Goal: Communication & Community: Answer question/provide support

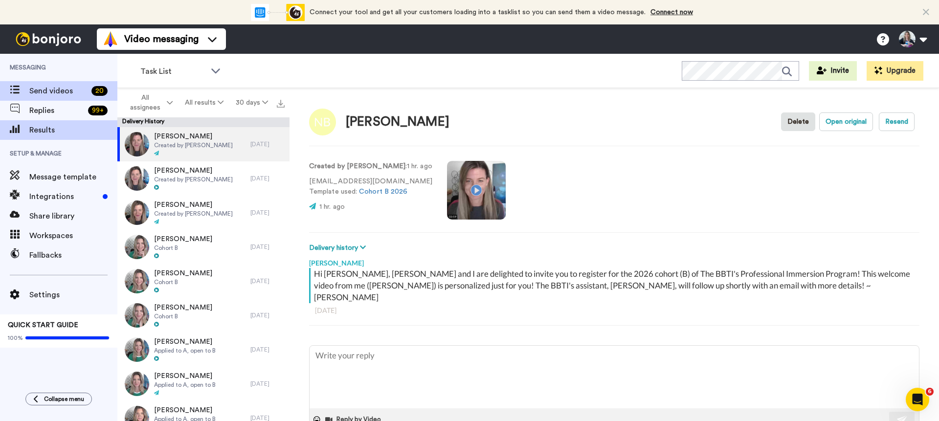
type textarea "x"
click at [60, 98] on div "Send videos 20" at bounding box center [58, 91] width 117 height 20
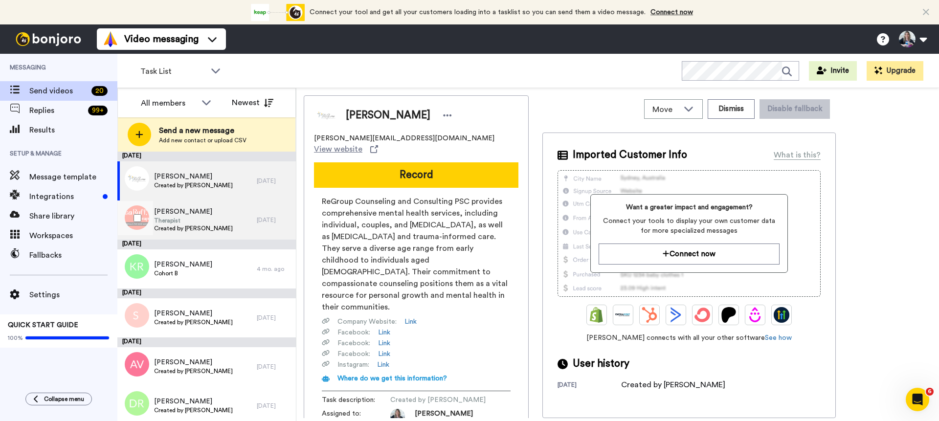
click at [223, 217] on div "Lisa Ruff Therapist Created by Robyn Gobbel" at bounding box center [186, 220] width 139 height 39
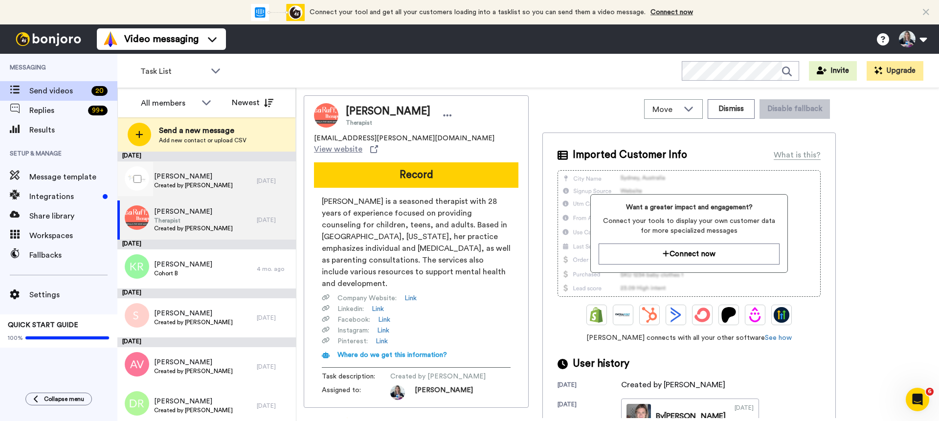
click at [222, 183] on span "Created by [PERSON_NAME]" at bounding box center [193, 185] width 79 height 8
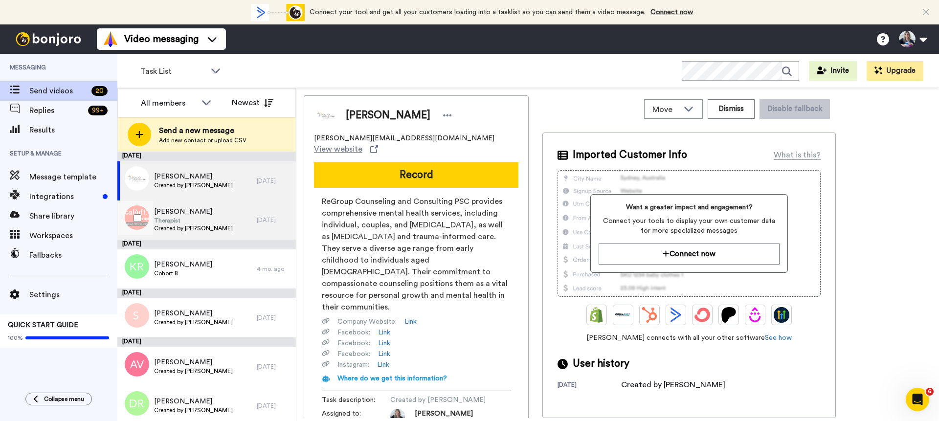
click at [227, 220] on div "Lisa Ruff Therapist Created by Robyn Gobbel" at bounding box center [186, 220] width 139 height 39
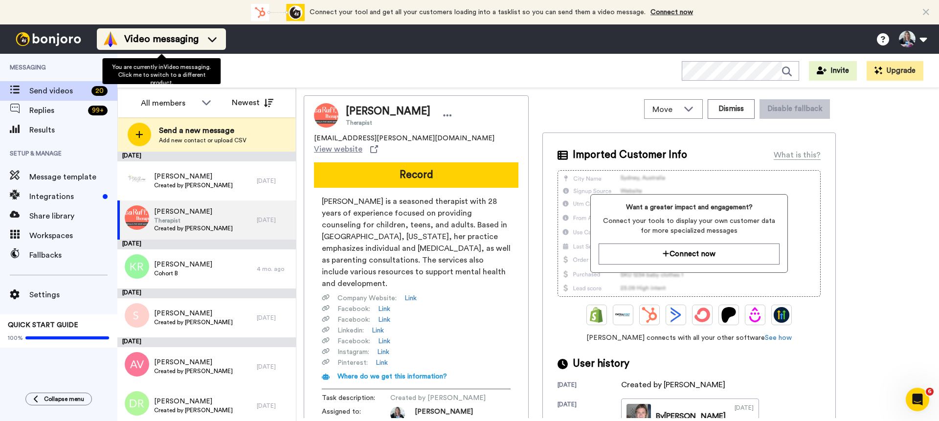
click at [193, 42] on span "Video messaging" at bounding box center [161, 39] width 74 height 14
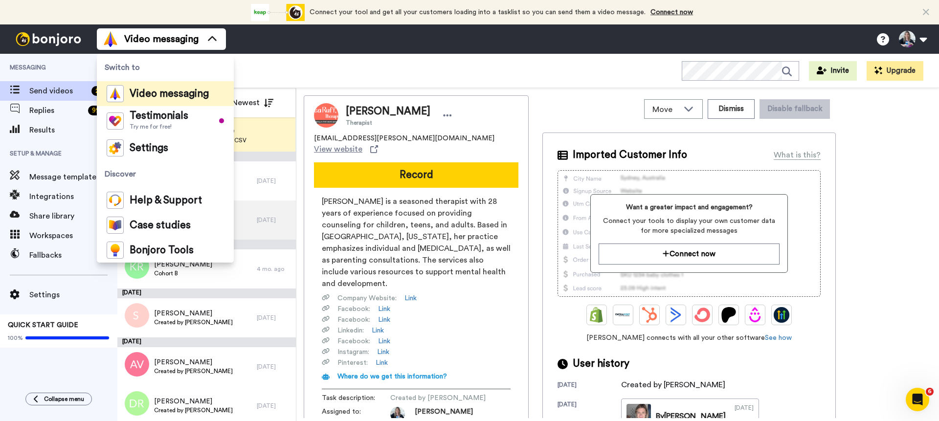
click at [258, 64] on div "Task List WORKSPACES View all All Default Task List Lead Conversion Being With …" at bounding box center [528, 71] width 822 height 34
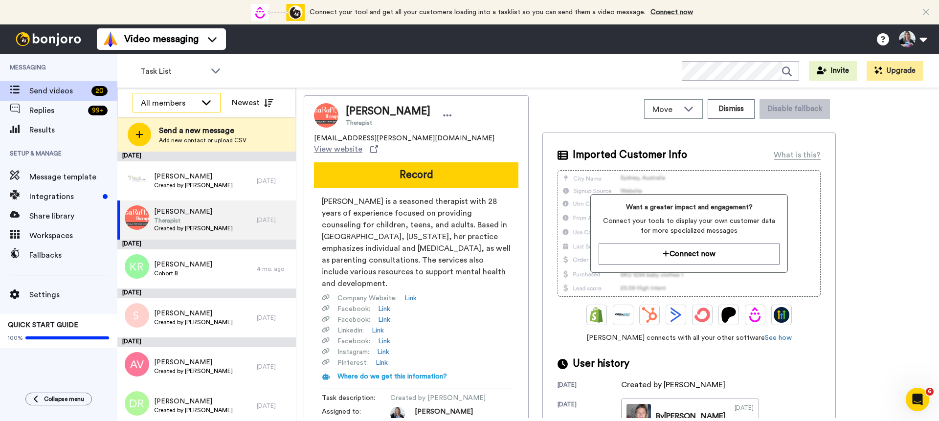
click at [188, 102] on div "All members" at bounding box center [169, 103] width 56 height 12
click at [256, 73] on div "Task List WORKSPACES View all All Default Task List Lead Conversion Being With …" at bounding box center [528, 71] width 822 height 34
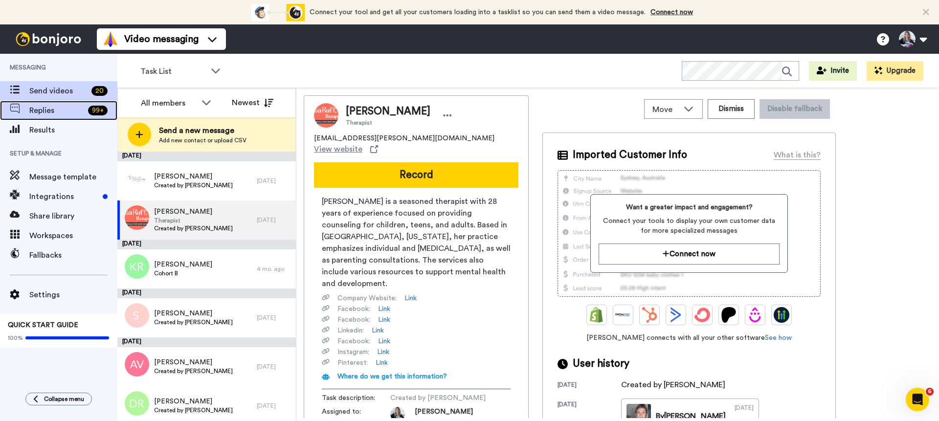
click at [72, 119] on div "Replies 99 +" at bounding box center [58, 111] width 117 height 20
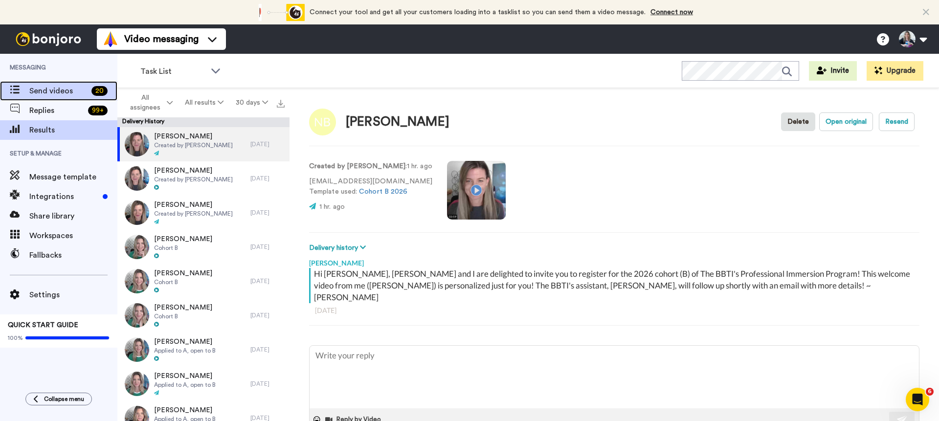
click at [62, 90] on span "Send videos" at bounding box center [58, 91] width 58 height 12
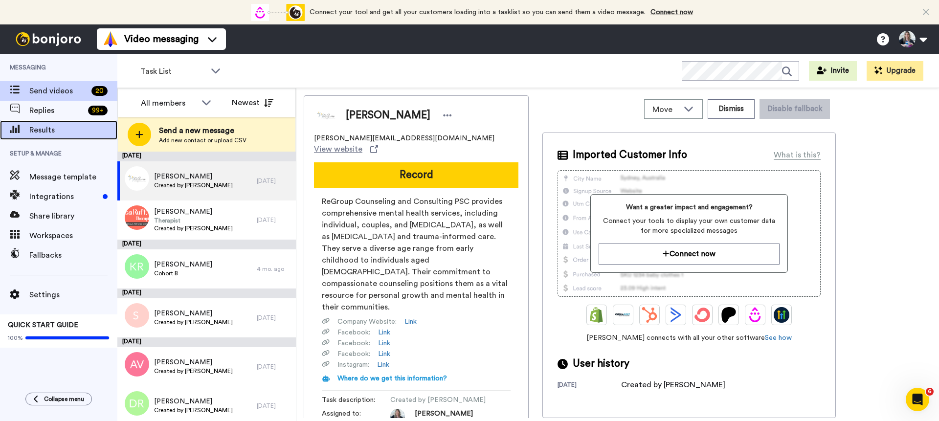
click at [56, 129] on span "Results" at bounding box center [73, 130] width 88 height 12
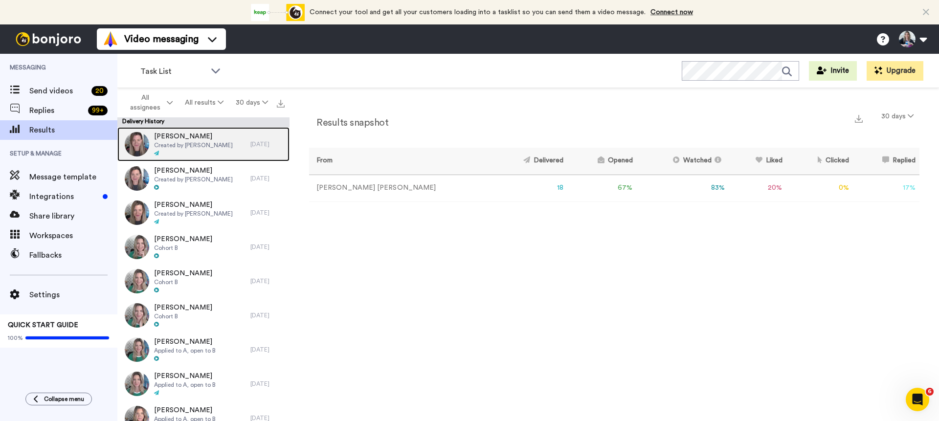
click at [174, 146] on span "Created by [PERSON_NAME]" at bounding box center [193, 145] width 79 height 8
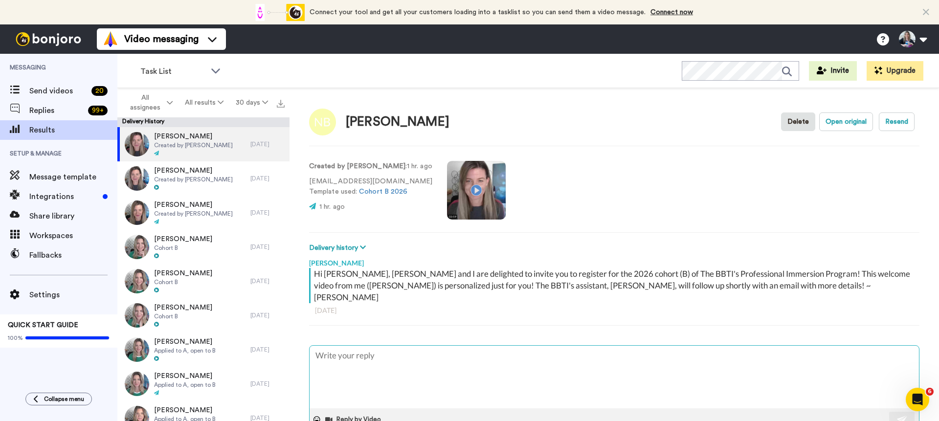
click at [524, 351] on textarea at bounding box center [614, 377] width 609 height 63
type textarea "x"
